Goal: Transaction & Acquisition: Obtain resource

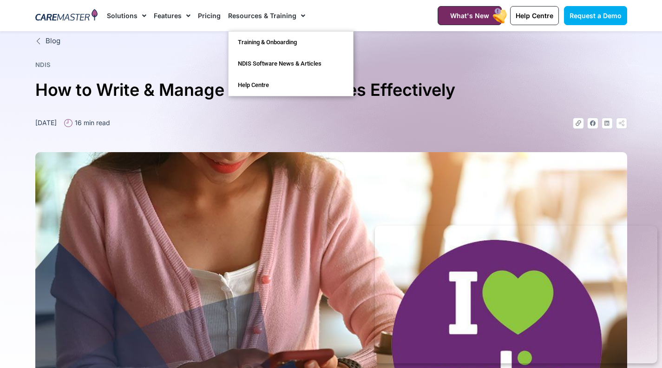
click at [298, 19] on span "Menu" at bounding box center [300, 16] width 9 height 16
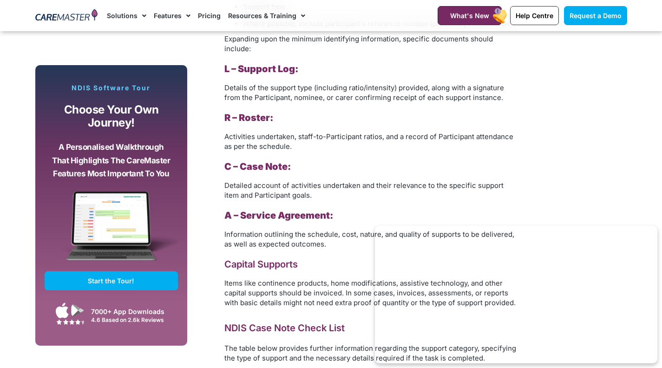
scroll to position [1141, 0]
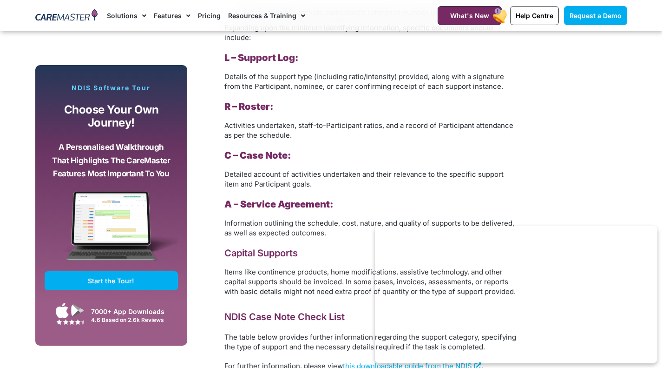
click at [299, 18] on span "Menu" at bounding box center [300, 16] width 9 height 16
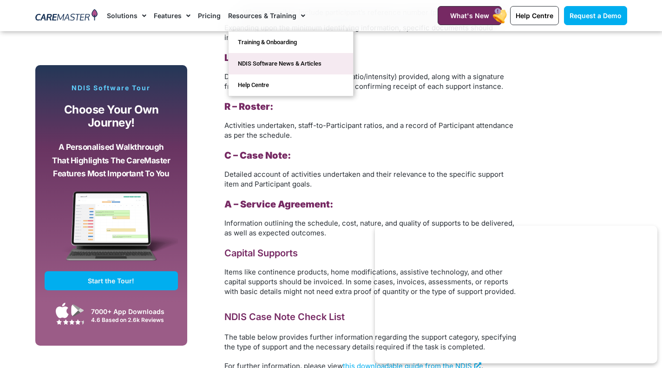
click at [287, 59] on link "NDIS Software News & Articles" at bounding box center [291, 63] width 125 height 21
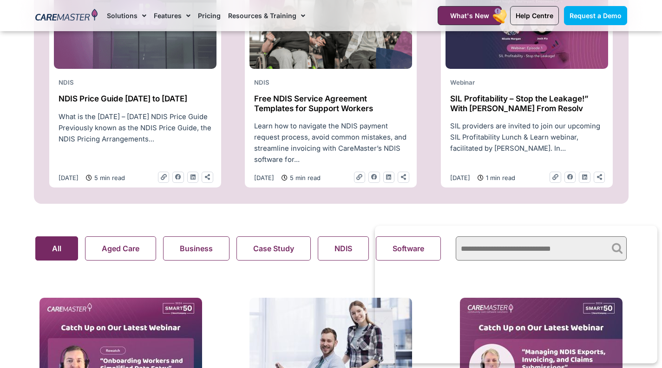
scroll to position [458, 0]
click at [305, 102] on h2 "Free NDIS Service Agreement Templates for Support Workers" at bounding box center [330, 102] width 153 height 19
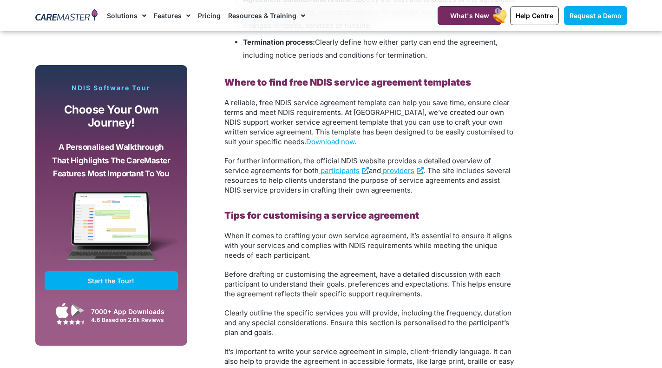
scroll to position [1298, 0]
click at [306, 141] on link "Download now" at bounding box center [330, 141] width 48 height 9
click at [309, 144] on link "Download now" at bounding box center [330, 141] width 48 height 9
click at [306, 140] on link "Download now" at bounding box center [330, 141] width 48 height 9
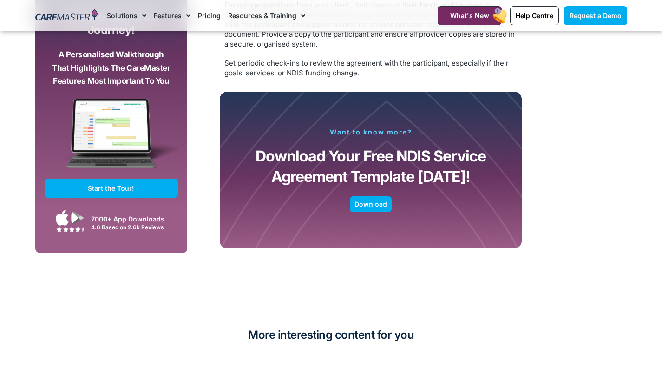
scroll to position [1806, 0]
click at [372, 204] on span "Download" at bounding box center [371, 204] width 33 height 5
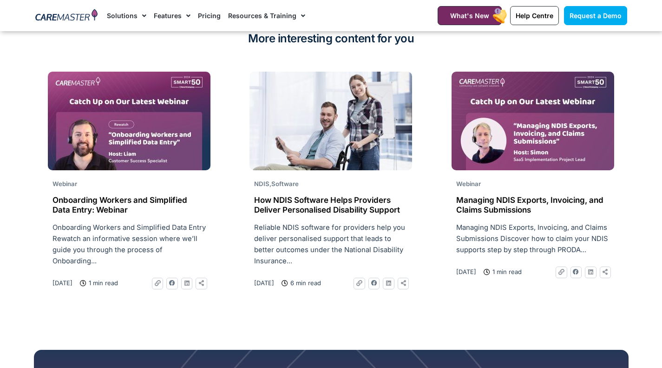
scroll to position [2101, 0]
